Goal: Task Accomplishment & Management: Use online tool/utility

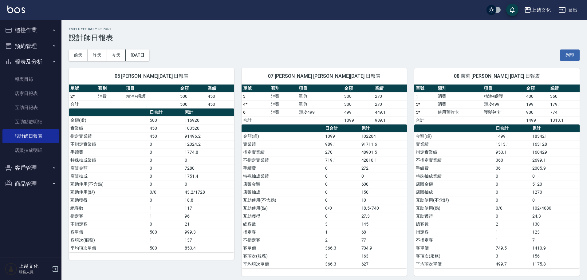
scroll to position [3, 0]
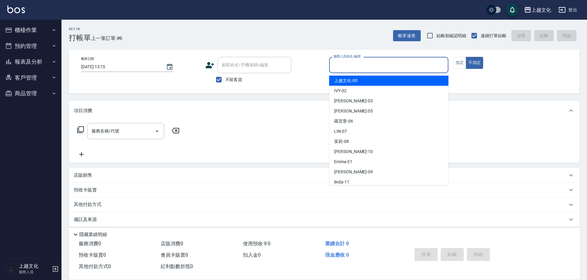
click at [384, 65] on input "服務人員姓名/編號" at bounding box center [389, 65] width 114 height 11
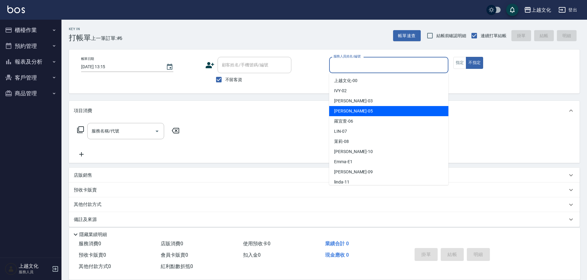
click at [358, 110] on div "[PERSON_NAME] -05" at bounding box center [388, 111] width 119 height 10
type input "[PERSON_NAME]-05"
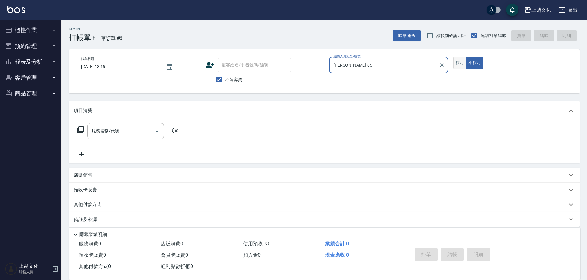
click at [463, 65] on button "指定" at bounding box center [459, 63] width 13 height 12
click at [82, 128] on icon at bounding box center [80, 129] width 7 height 7
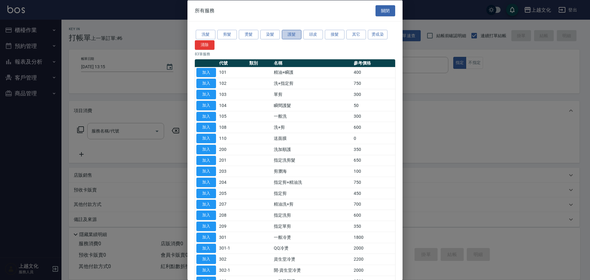
click at [292, 36] on button "護髮" at bounding box center [292, 35] width 20 height 10
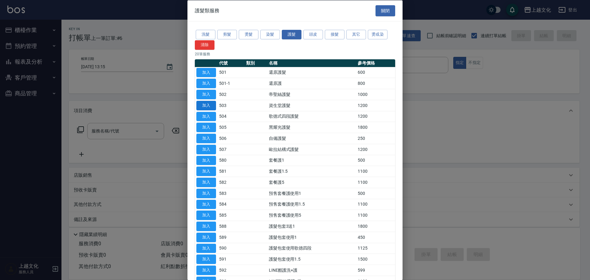
click at [200, 107] on button "加入" at bounding box center [206, 105] width 20 height 10
type input "資生堂護髮(503)"
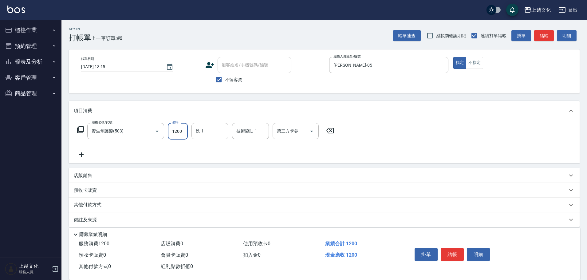
click at [179, 133] on input "1200" at bounding box center [178, 131] width 20 height 17
type input "1698"
click at [446, 252] on button "結帳" at bounding box center [451, 254] width 23 height 13
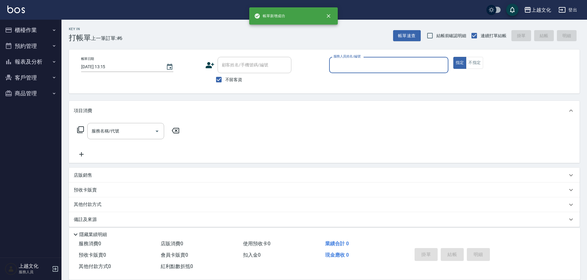
click at [392, 65] on input "服務人員姓名/編號" at bounding box center [389, 65] width 114 height 11
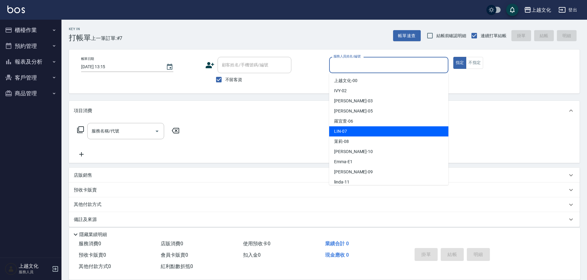
click at [352, 127] on div "LIN -07" at bounding box center [388, 131] width 119 height 10
type input "LIN-07"
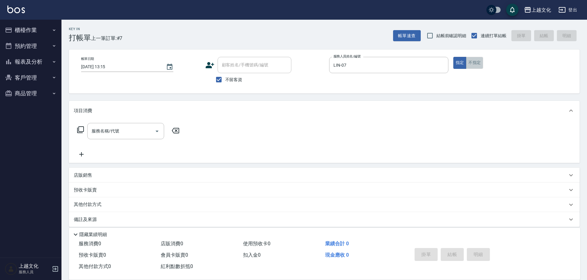
click at [474, 64] on button "不指定" at bounding box center [474, 63] width 17 height 12
click at [108, 135] on input "服務名稱/代號" at bounding box center [121, 131] width 62 height 11
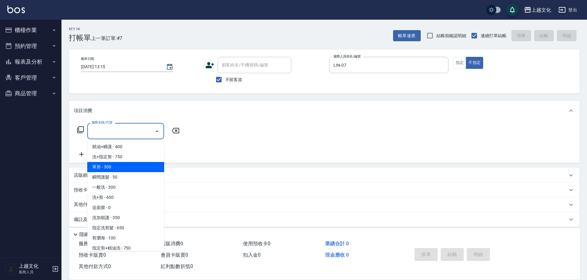
drag, startPoint x: 116, startPoint y: 167, endPoint x: 161, endPoint y: 178, distance: 46.4
click at [116, 167] on span "單剪 - 300" at bounding box center [125, 167] width 77 height 10
type input "單剪(103)"
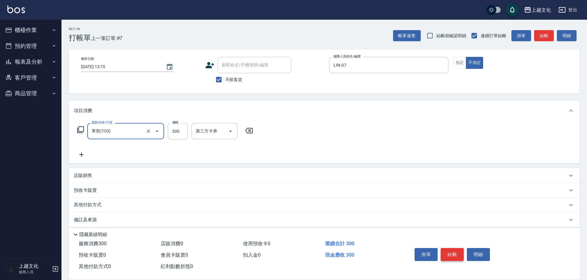
click at [453, 249] on button "結帳" at bounding box center [451, 254] width 23 height 13
